Goal: Task Accomplishment & Management: Use online tool/utility

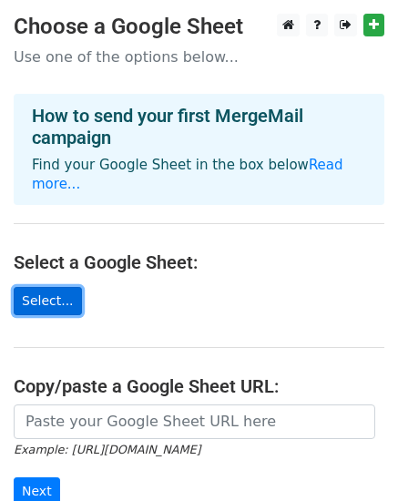
click at [51, 287] on link "Select..." at bounding box center [48, 301] width 68 height 28
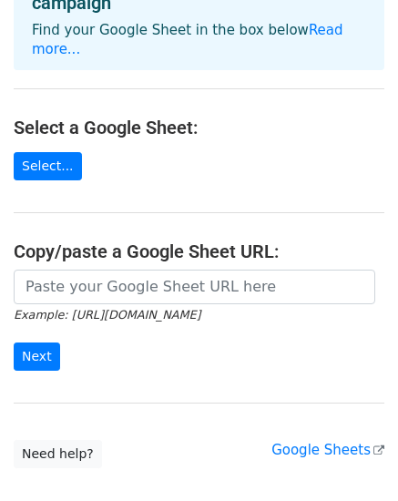
scroll to position [136, 0]
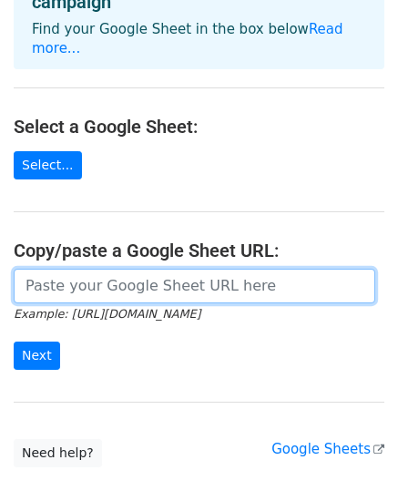
click at [178, 273] on input "url" at bounding box center [195, 286] width 362 height 35
paste input "https://docs.google.com/spreadsheets/d/1C40n2Gmy9w2SXMtIKhjHPmfSA-u6mAkydiJqZ3E…"
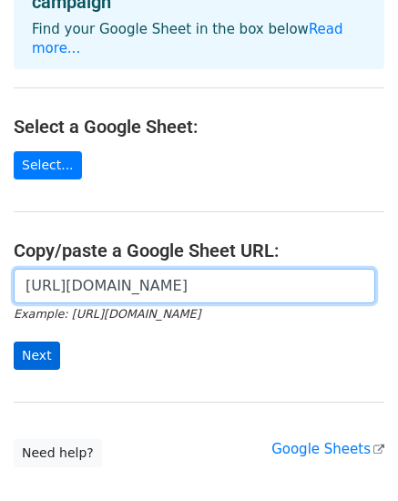
type input "https://docs.google.com/spreadsheets/d/1C40n2Gmy9w2SXMtIKhjHPmfSA-u6mAkydiJqZ3E…"
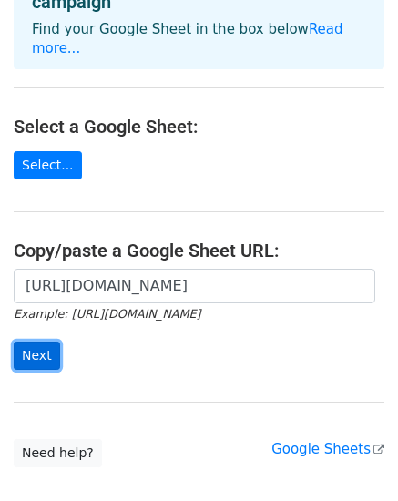
click at [46, 342] on input "Next" at bounding box center [37, 356] width 46 height 28
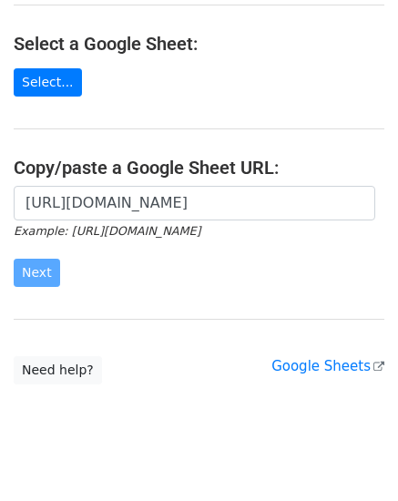
scroll to position [229, 0]
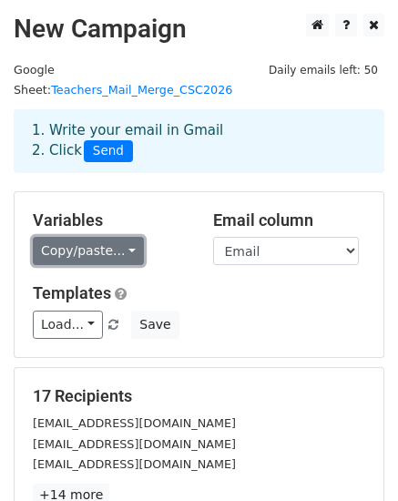
click at [111, 237] on link "Copy/paste..." at bounding box center [88, 251] width 111 height 28
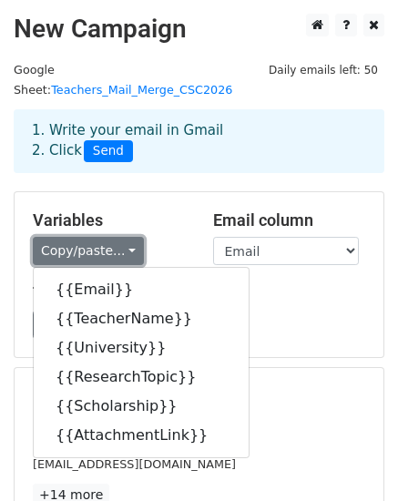
click at [111, 237] on link "Copy/paste..." at bounding box center [88, 251] width 111 height 28
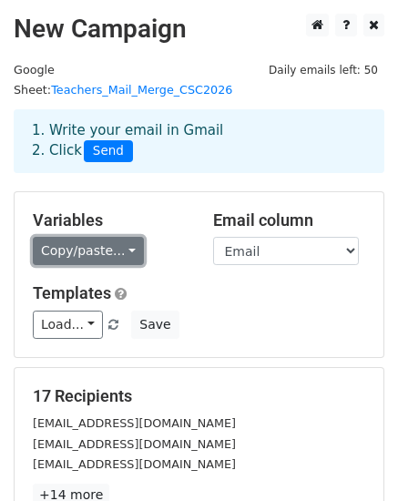
click at [111, 237] on link "Copy/paste..." at bounding box center [88, 251] width 111 height 28
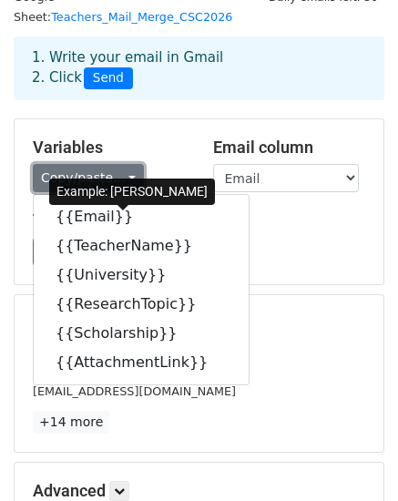
scroll to position [76, 0]
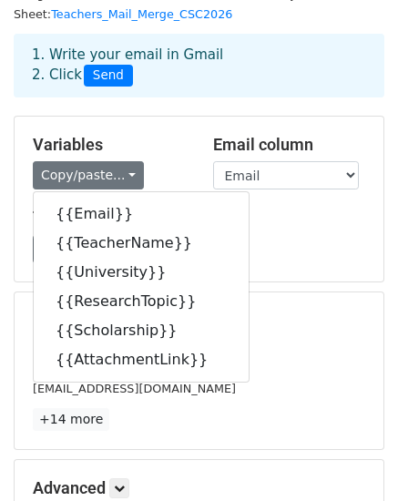
click at [250, 311] on h5 "17 Recipients" at bounding box center [199, 321] width 333 height 20
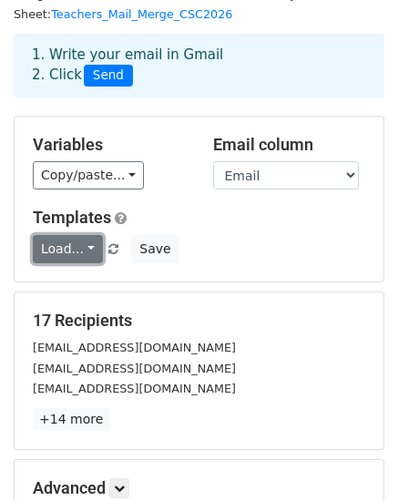
click at [67, 235] on link "Load..." at bounding box center [68, 249] width 70 height 28
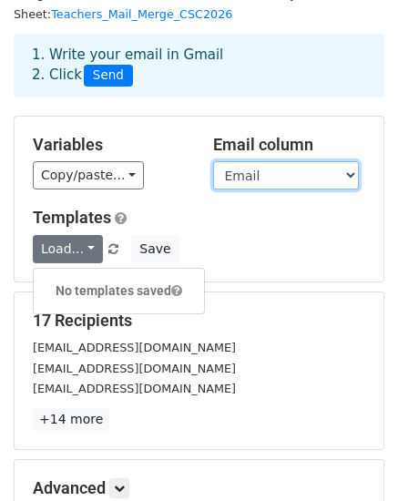
click at [306, 161] on select "Email TeacherName University ResearchTopic Scholarship AttachmentLink" at bounding box center [286, 175] width 146 height 28
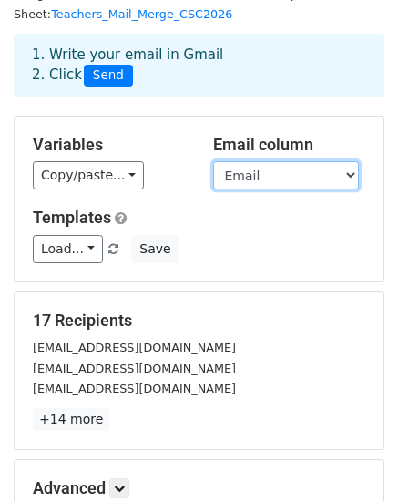
click at [306, 161] on select "Email TeacherName University ResearchTopic Scholarship AttachmentLink" at bounding box center [286, 175] width 146 height 28
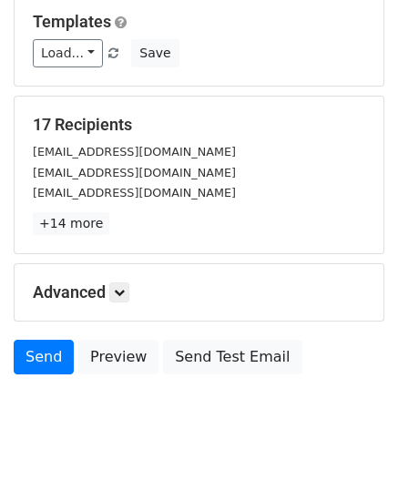
scroll to position [279, 0]
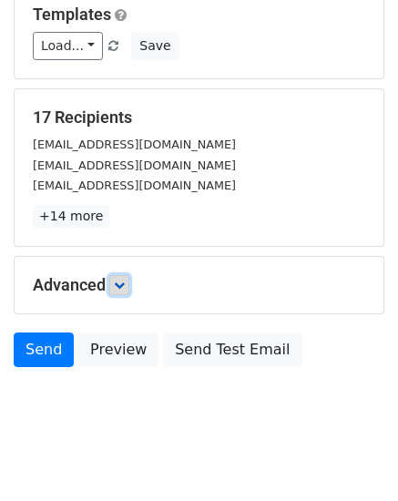
click at [118, 280] on icon at bounding box center [119, 285] width 11 height 11
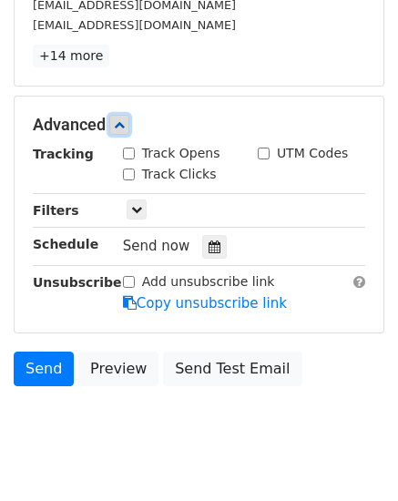
scroll to position [440, 0]
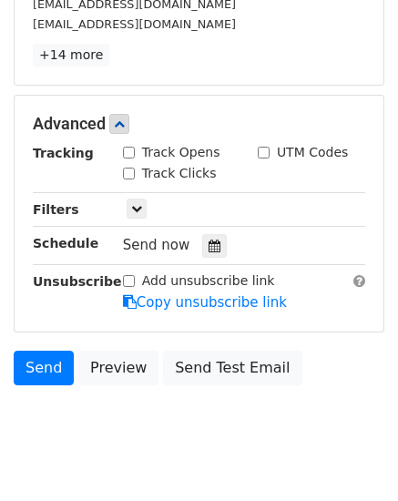
click at [129, 147] on input "Track Opens" at bounding box center [129, 153] width 12 height 12
checkbox input "true"
click at [129, 168] on input "Track Clicks" at bounding box center [129, 174] width 12 height 12
checkbox input "true"
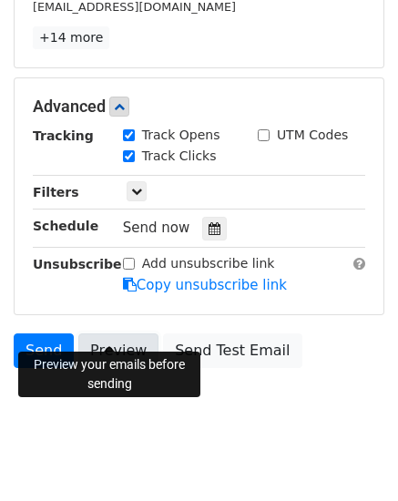
click at [123, 334] on link "Preview" at bounding box center [118, 351] width 80 height 35
click at [101, 334] on link "Preview" at bounding box center [118, 351] width 80 height 35
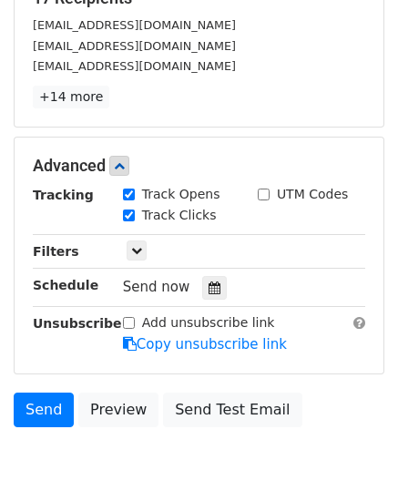
scroll to position [0, 0]
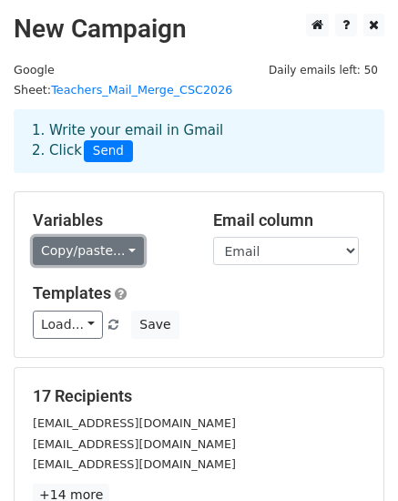
click at [118, 237] on link "Copy/paste..." at bounding box center [88, 251] width 111 height 28
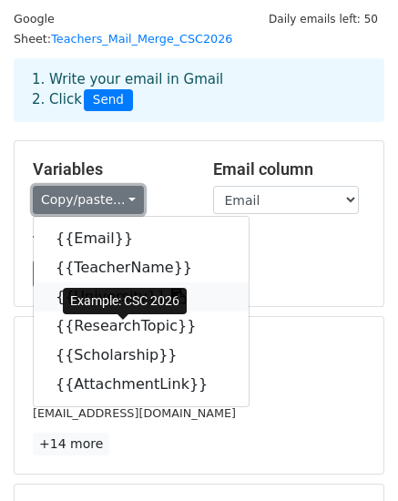
scroll to position [52, 0]
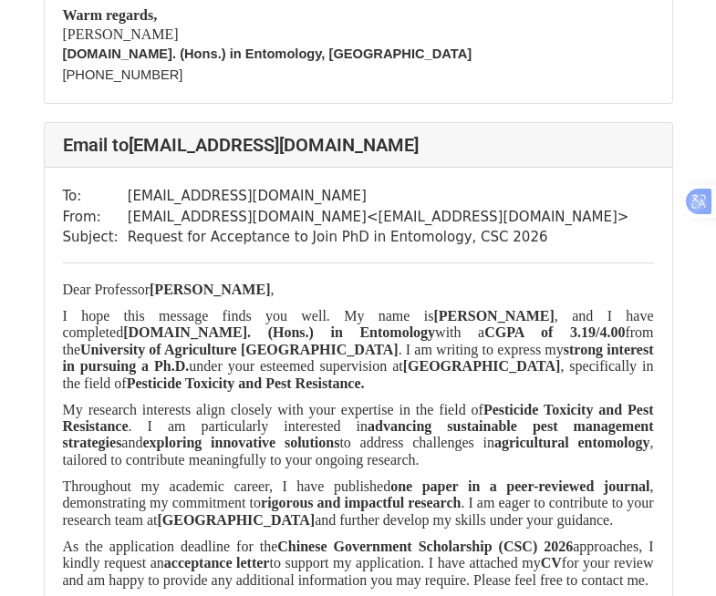
scroll to position [3295, 0]
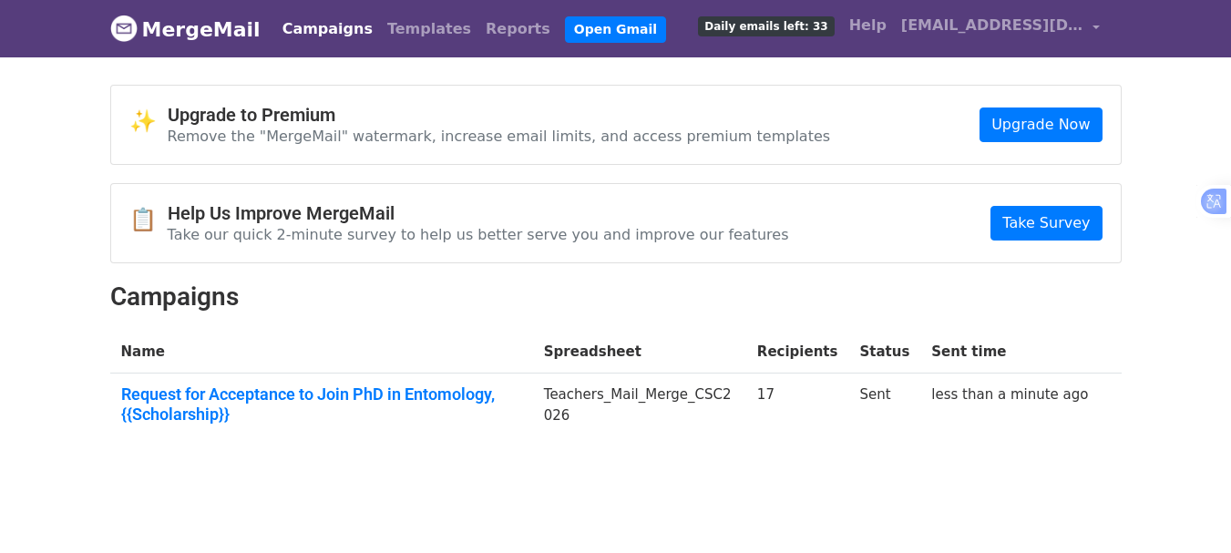
scroll to position [51, 0]
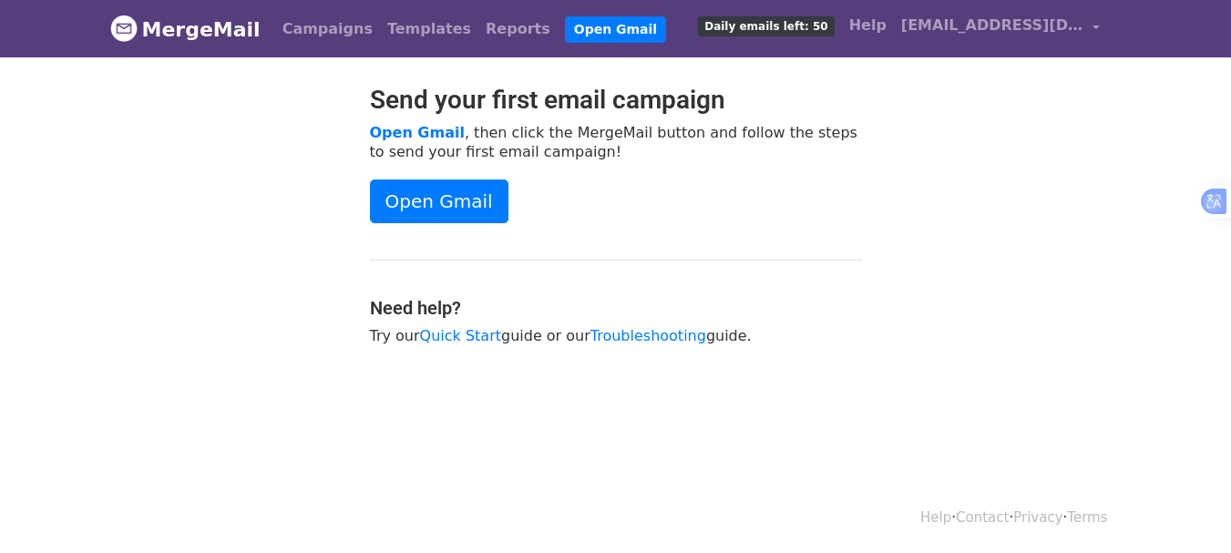
drag, startPoint x: 1055, startPoint y: 12, endPoint x: 663, endPoint y: 440, distance: 580.6
click at [663, 440] on html "MergeMail Campaigns Templates Reports Open Gmail Daily emails left: 50 Help mav…" at bounding box center [615, 276] width 1231 height 553
